Goal: Task Accomplishment & Management: Complete application form

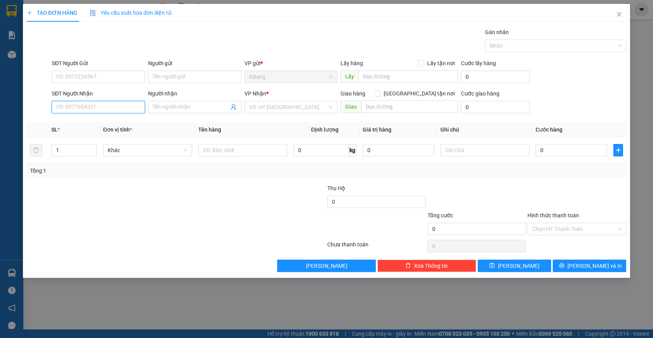
click at [81, 108] on input "SĐT Người Nhận" at bounding box center [98, 107] width 93 height 12
click at [80, 124] on div "0918047087 - Tuấn" at bounding box center [98, 123] width 84 height 9
type input "0918047087"
type input "Tuấn"
type input "0918047087"
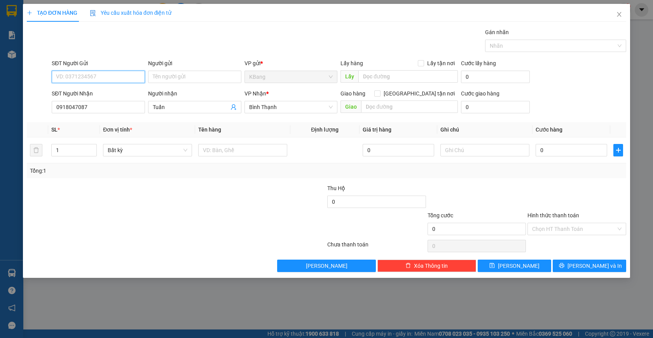
click at [72, 75] on input "SĐT Người Gửi" at bounding box center [98, 77] width 93 height 12
click at [73, 75] on input "SĐT Người Gửi" at bounding box center [98, 77] width 93 height 12
click at [183, 76] on input "Người gửi" at bounding box center [194, 77] width 93 height 12
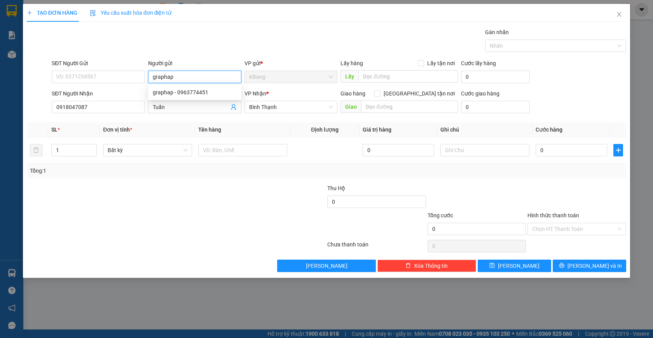
type input "graphap"
click at [200, 212] on div at bounding box center [126, 224] width 200 height 27
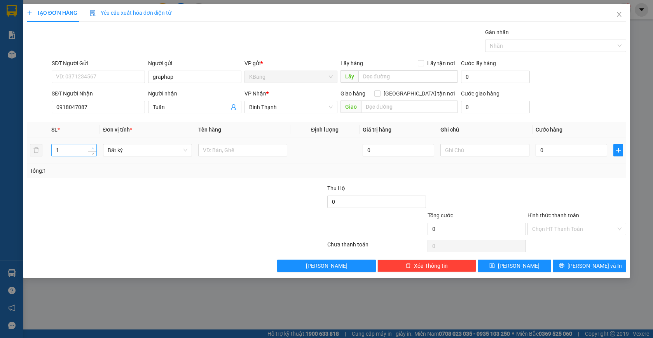
type input "2"
click at [91, 148] on icon "up" at bounding box center [92, 148] width 3 height 3
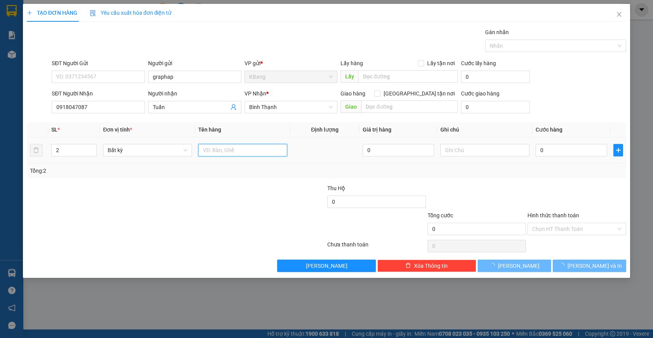
click at [222, 153] on input "text" at bounding box center [242, 150] width 89 height 12
type input "2 món"
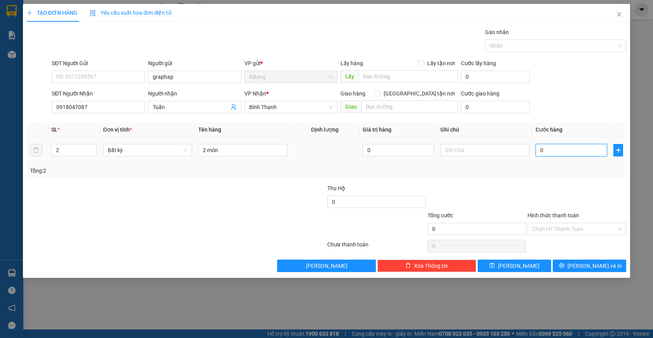
click at [546, 152] on input "0" at bounding box center [570, 150] width 71 height 12
type input "6"
type input "60"
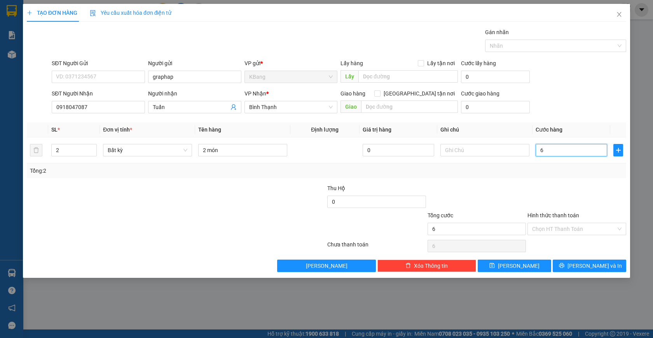
type input "60"
type input "600"
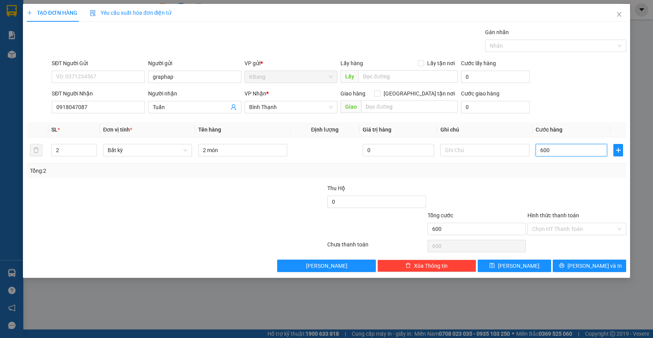
type input "6.000"
type input "60.000"
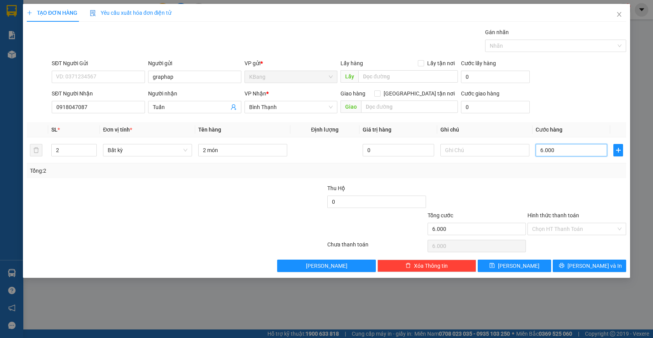
type input "60.000"
click at [589, 267] on span "[PERSON_NAME] và In" at bounding box center [594, 266] width 54 height 9
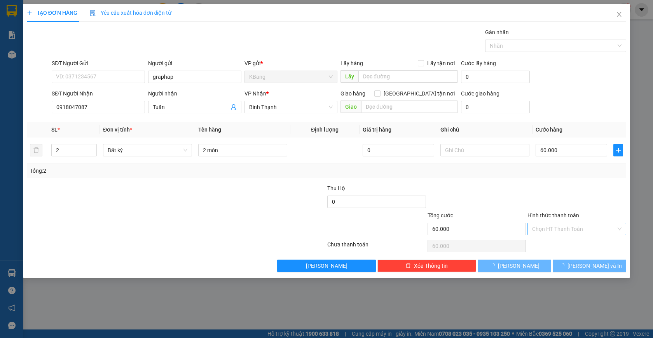
click at [555, 229] on main at bounding box center [326, 165] width 653 height 330
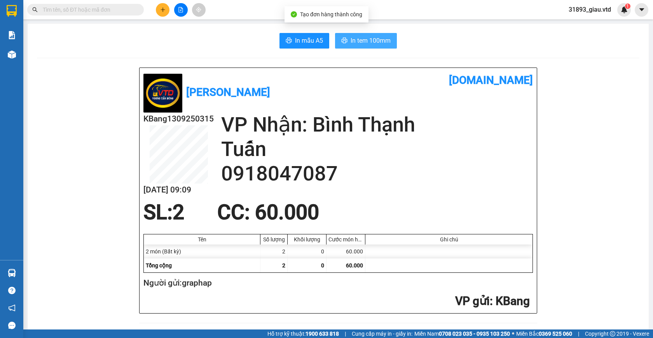
click at [361, 42] on span "In tem 100mm" at bounding box center [370, 41] width 40 height 10
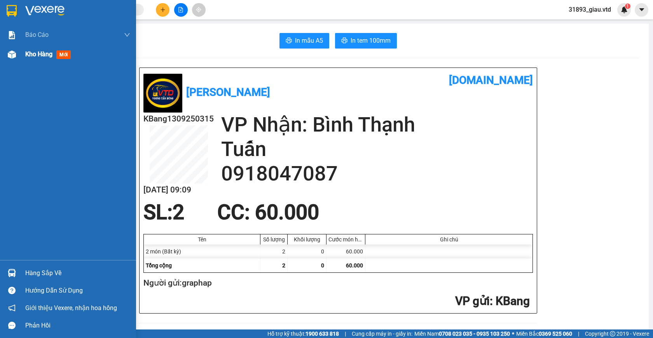
click at [67, 54] on span "mới" at bounding box center [63, 55] width 14 height 9
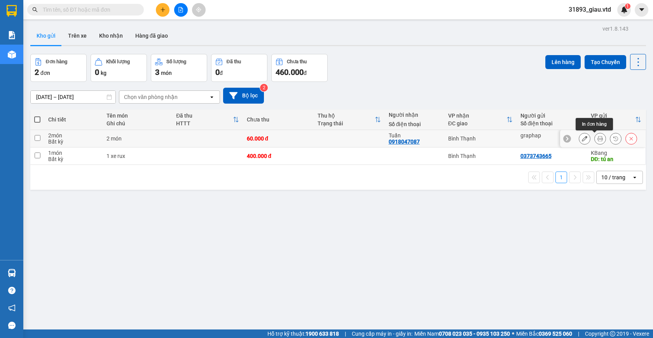
click at [597, 141] on icon at bounding box center [599, 138] width 5 height 5
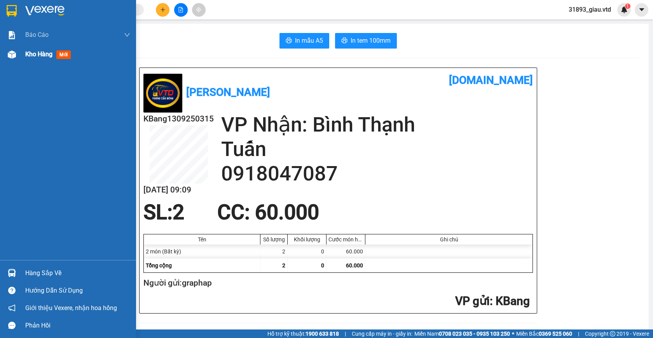
click at [64, 56] on span "mới" at bounding box center [63, 55] width 14 height 9
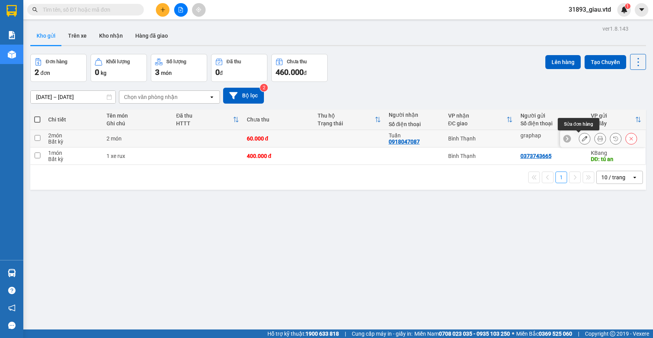
click at [582, 137] on icon at bounding box center [584, 138] width 5 height 5
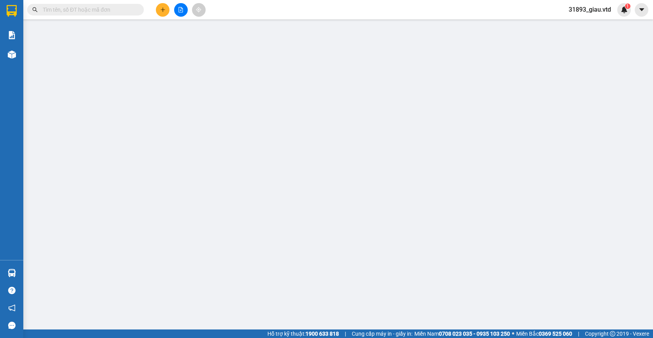
type input "0918047087"
type input "60.000"
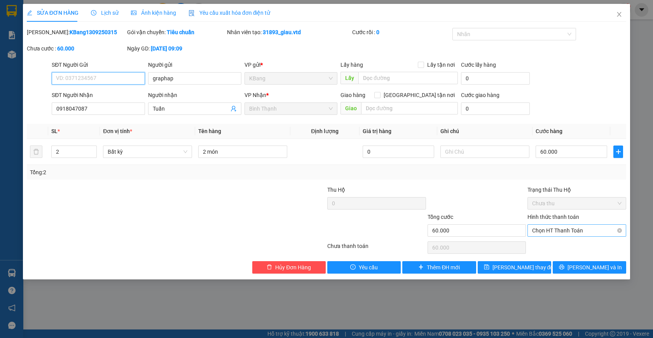
click at [559, 231] on span "Chọn HT Thanh Toán" at bounding box center [576, 231] width 89 height 12
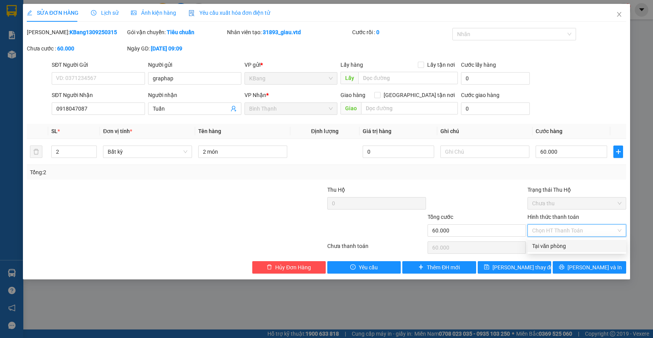
click at [556, 247] on div "Tại văn phòng" at bounding box center [576, 246] width 89 height 9
type input "0"
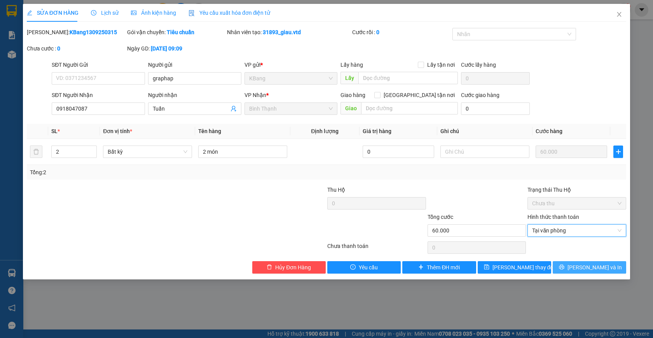
click at [584, 267] on span "[PERSON_NAME] và In" at bounding box center [594, 267] width 54 height 9
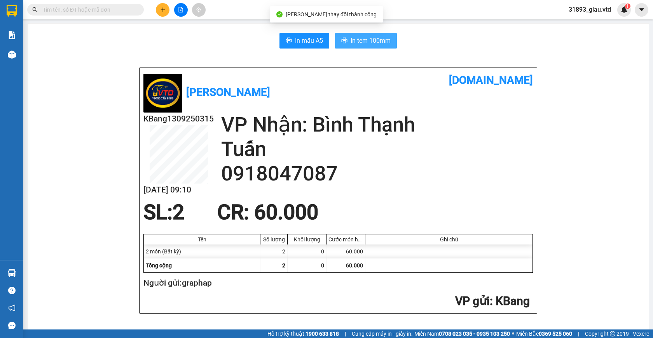
click at [360, 45] on span "In tem 100mm" at bounding box center [370, 41] width 40 height 10
